Goal: Task Accomplishment & Management: Complete application form

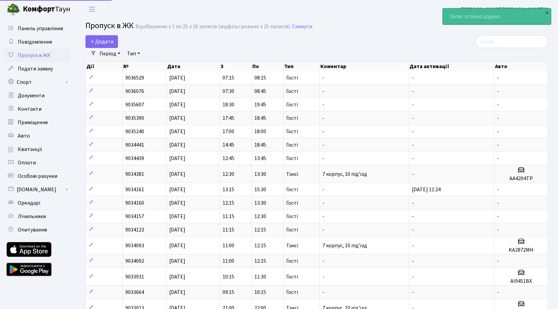
select select "25"
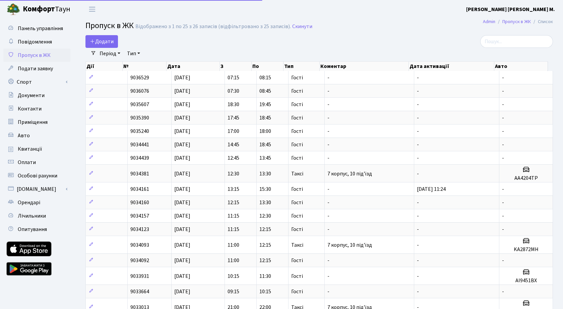
select select "25"
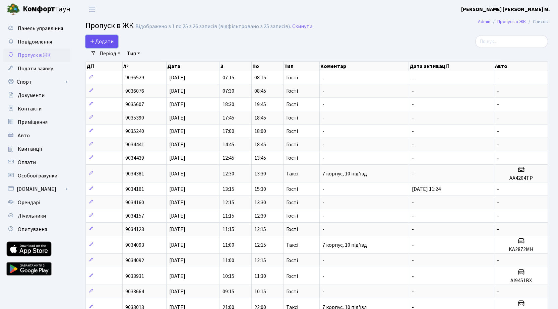
click at [100, 39] on span "Додати" at bounding box center [102, 41] width 24 height 7
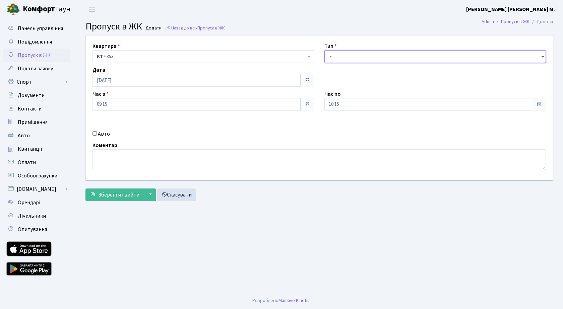
click at [343, 55] on select "- Доставка Таксі Гості Сервіс" at bounding box center [435, 56] width 222 height 13
select select "3"
click at [324, 50] on select "- Доставка Таксі Гості Сервіс" at bounding box center [435, 56] width 222 height 13
click at [110, 196] on span "Зберегти і вийти" at bounding box center [118, 194] width 41 height 7
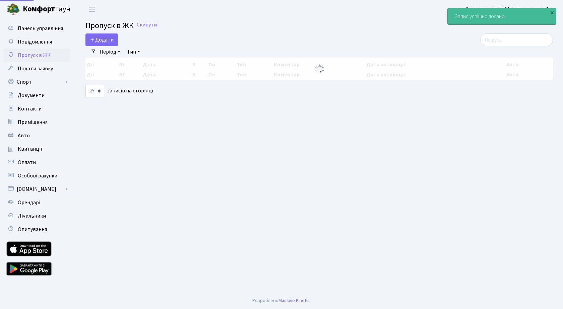
select select "25"
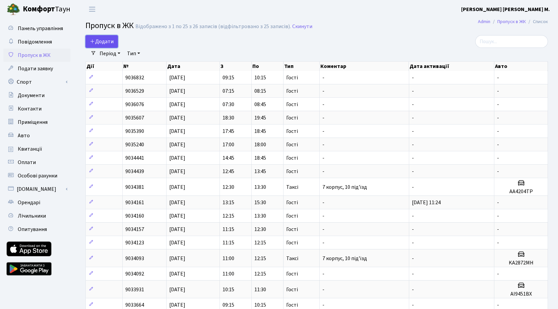
click at [102, 42] on span "Додати" at bounding box center [102, 41] width 24 height 7
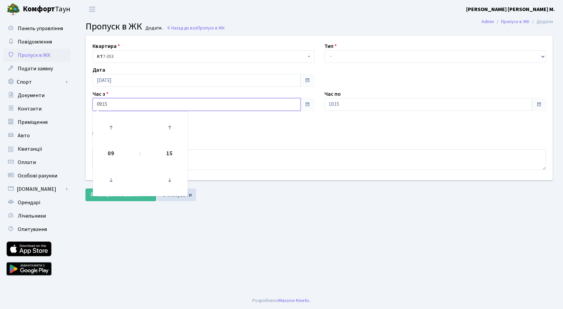
click at [141, 106] on input "09:15" at bounding box center [196, 104] width 208 height 13
click at [116, 121] on icon at bounding box center [111, 128] width 18 height 18
click at [114, 123] on icon at bounding box center [111, 128] width 18 height 18
type input "11:15"
click at [369, 102] on input "10:15" at bounding box center [428, 104] width 208 height 13
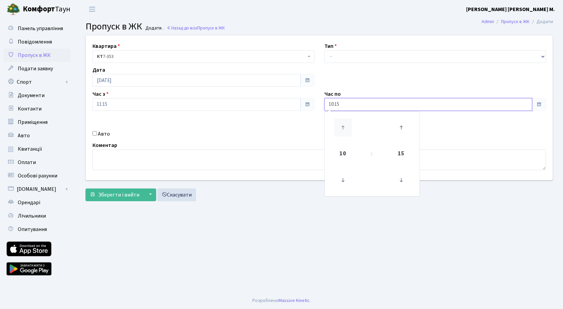
click at [345, 124] on icon at bounding box center [343, 128] width 18 height 18
click at [345, 123] on icon at bounding box center [343, 128] width 18 height 18
type input "12:15"
click at [360, 57] on select "- Доставка Таксі Гості Сервіс" at bounding box center [435, 56] width 222 height 13
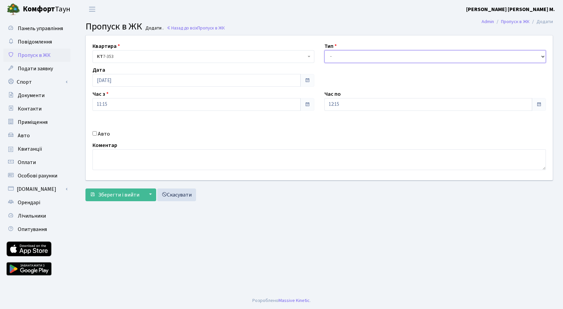
select select "3"
click at [324, 50] on select "- Доставка Таксі Гості Сервіс" at bounding box center [435, 56] width 222 height 13
click at [108, 195] on span "Зберегти і вийти" at bounding box center [118, 194] width 41 height 7
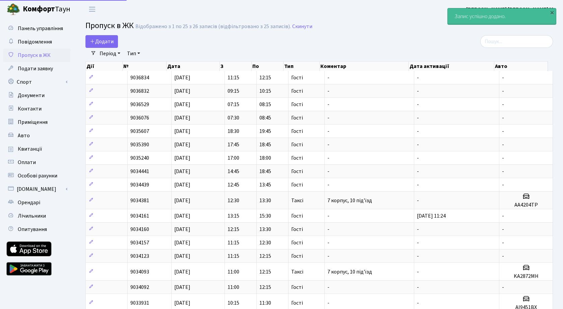
select select "25"
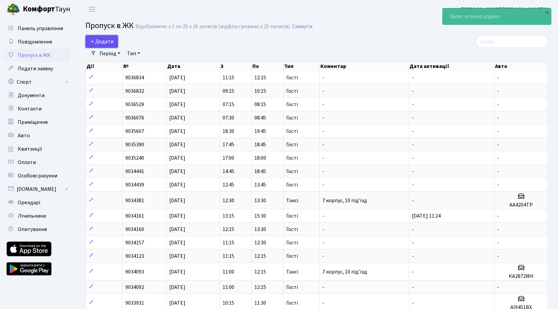
click at [114, 44] on link "Додати" at bounding box center [101, 41] width 33 height 13
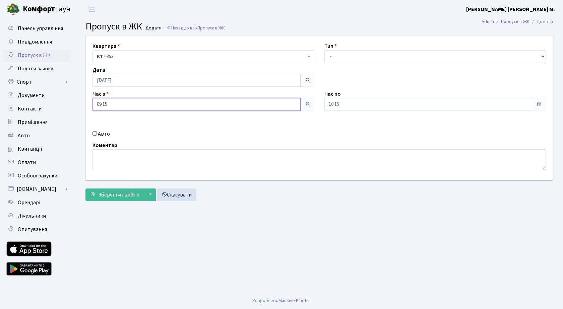
click at [128, 104] on input "09:15" at bounding box center [196, 104] width 208 height 13
click at [114, 126] on icon at bounding box center [111, 128] width 18 height 18
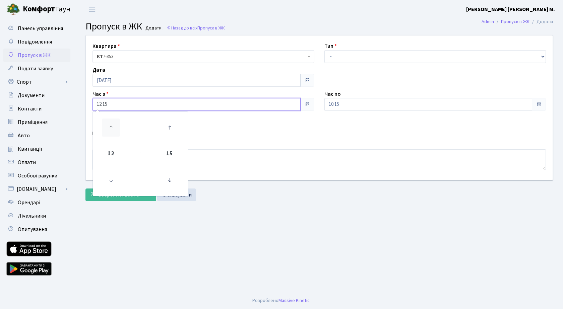
type input "13:15"
click at [358, 108] on input "10:15" at bounding box center [428, 104] width 208 height 13
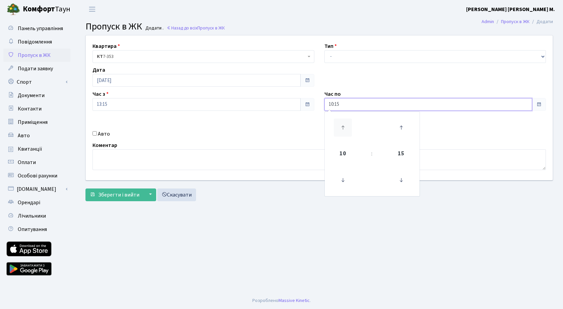
click at [342, 126] on icon at bounding box center [343, 128] width 18 height 18
click at [343, 125] on icon at bounding box center [343, 128] width 18 height 18
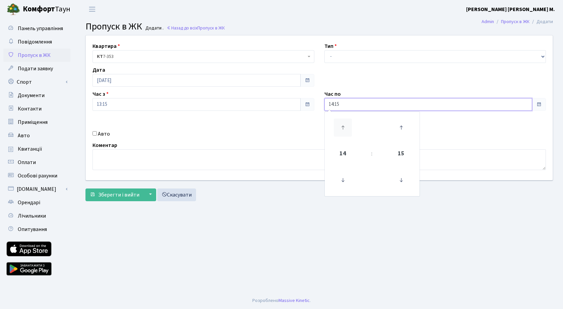
type input "15:15"
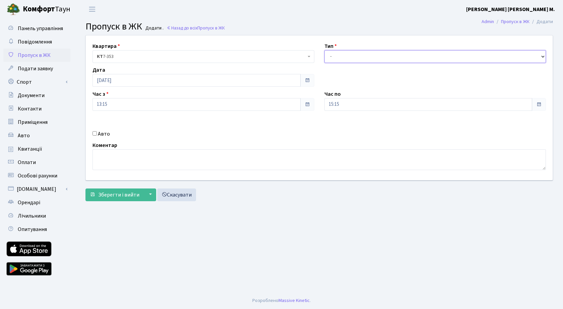
click at [356, 51] on select "- Доставка Таксі Гості Сервіс" at bounding box center [435, 56] width 222 height 13
select select "3"
click at [324, 50] on select "- Доставка Таксі Гості Сервіс" at bounding box center [435, 56] width 222 height 13
click at [117, 193] on span "Зберегти і вийти" at bounding box center [118, 194] width 41 height 7
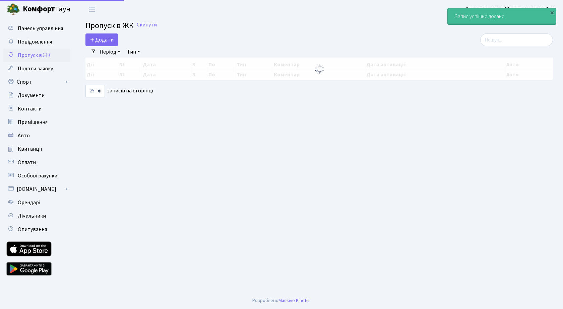
select select "25"
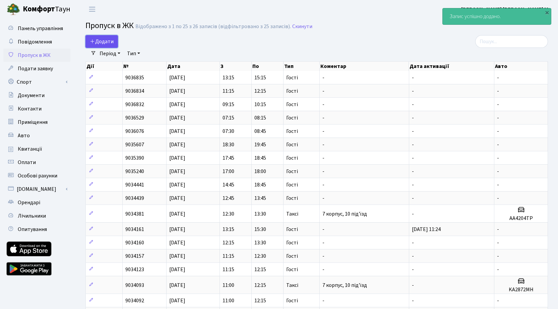
click at [99, 43] on span "Додати" at bounding box center [102, 41] width 24 height 7
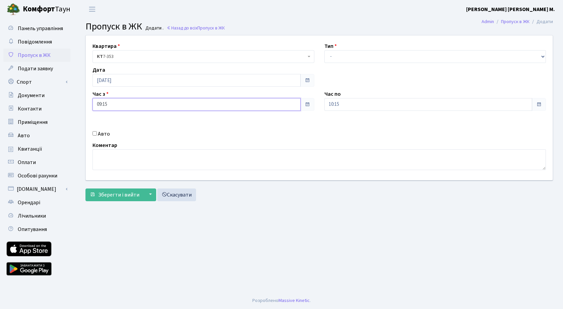
drag, startPoint x: 124, startPoint y: 105, endPoint x: 119, endPoint y: 97, distance: 9.1
click at [124, 104] on input "09:15" at bounding box center [196, 104] width 208 height 13
click at [108, 123] on icon at bounding box center [111, 128] width 18 height 18
click at [109, 123] on icon at bounding box center [111, 128] width 18 height 18
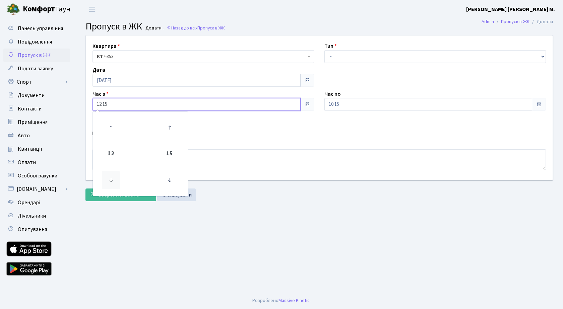
click at [111, 182] on icon at bounding box center [111, 180] width 18 height 18
type input "11:15"
click at [359, 105] on input "10:15" at bounding box center [428, 104] width 208 height 13
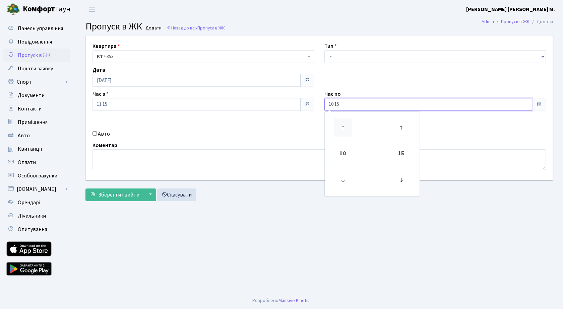
click at [345, 127] on icon at bounding box center [343, 128] width 18 height 18
type input "14:15"
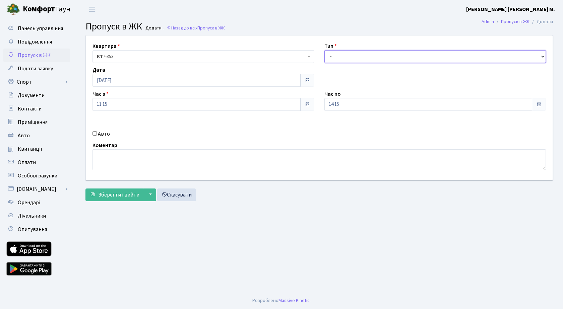
click at [341, 57] on select "- Доставка Таксі Гості Сервіс" at bounding box center [435, 56] width 222 height 13
select select "3"
click at [324, 50] on select "- Доставка Таксі Гості Сервіс" at bounding box center [435, 56] width 222 height 13
click at [113, 194] on span "Зберегти і вийти" at bounding box center [118, 194] width 41 height 7
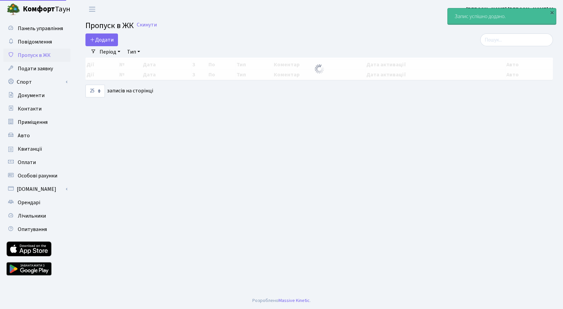
select select "25"
